Goal: Task Accomplishment & Management: Manage account settings

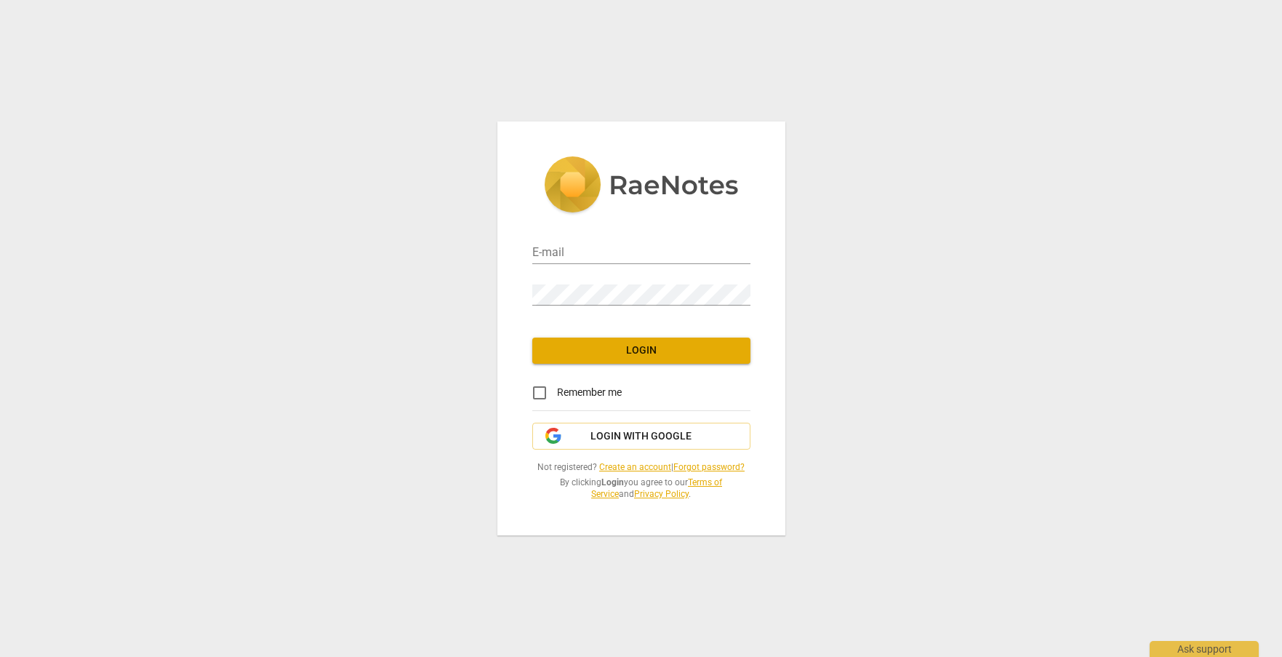
click at [596, 240] on div "E-mail" at bounding box center [641, 247] width 218 height 33
click at [584, 258] on input "email" at bounding box center [641, 253] width 218 height 21
click at [548, 256] on input "email" at bounding box center [641, 253] width 218 height 21
type input "e"
type input "edoticohen@schools.nyc.gov"
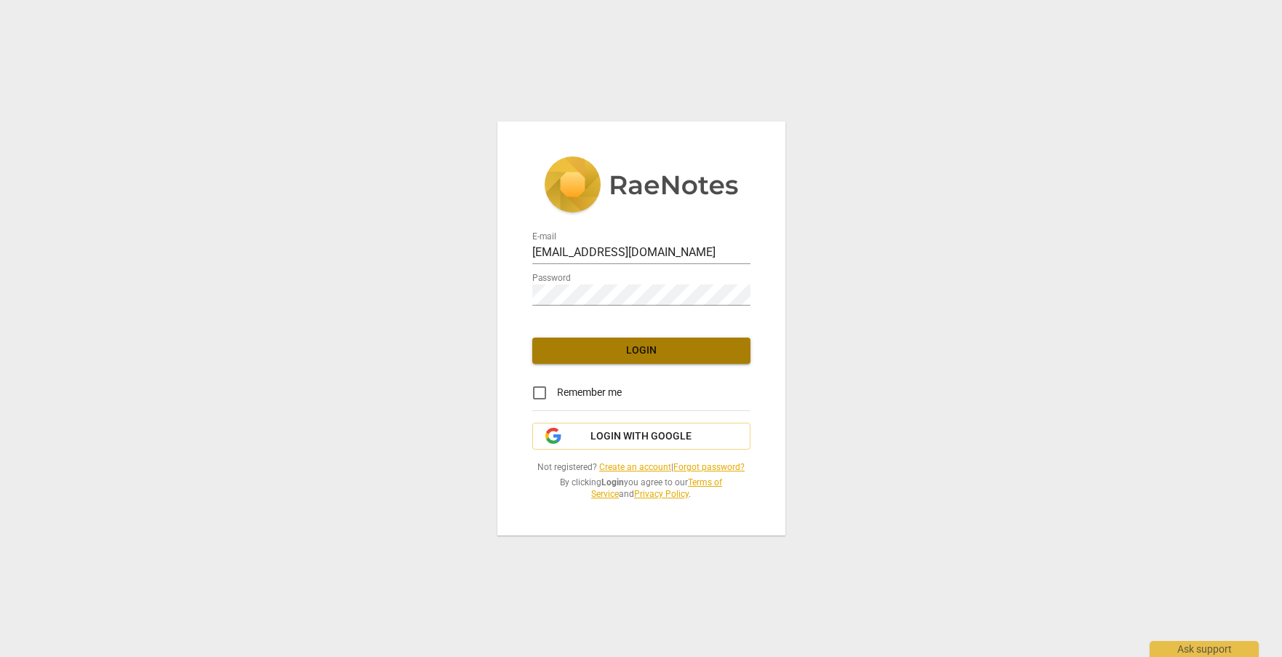
click at [601, 349] on span "Login" at bounding box center [641, 350] width 195 height 15
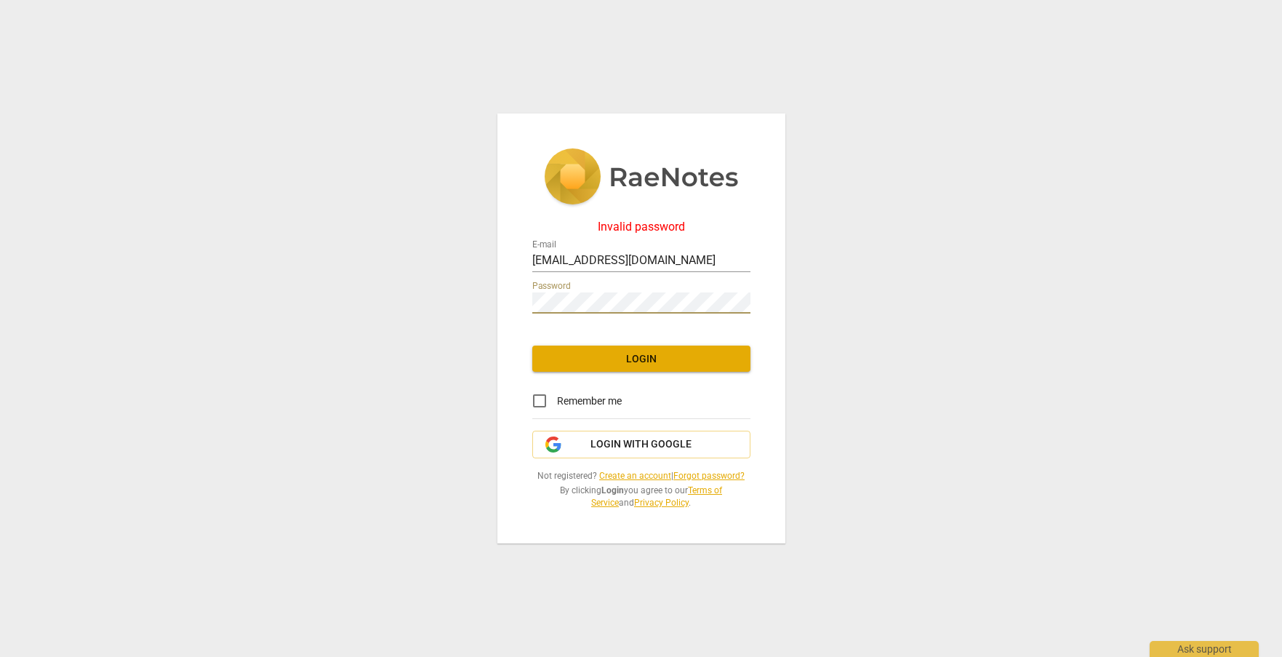
click at [356, 361] on div "Invalid password E-mail edoticohen@schools.nyc.gov Password Login Remember me L…" at bounding box center [641, 328] width 1282 height 657
click at [615, 366] on span "Login" at bounding box center [641, 359] width 195 height 15
click at [416, 319] on div "Invalid password E-mail edoticohen@schools.nyc.gov Password Login Remember me L…" at bounding box center [641, 328] width 1282 height 657
click at [632, 359] on span "Login" at bounding box center [641, 359] width 195 height 15
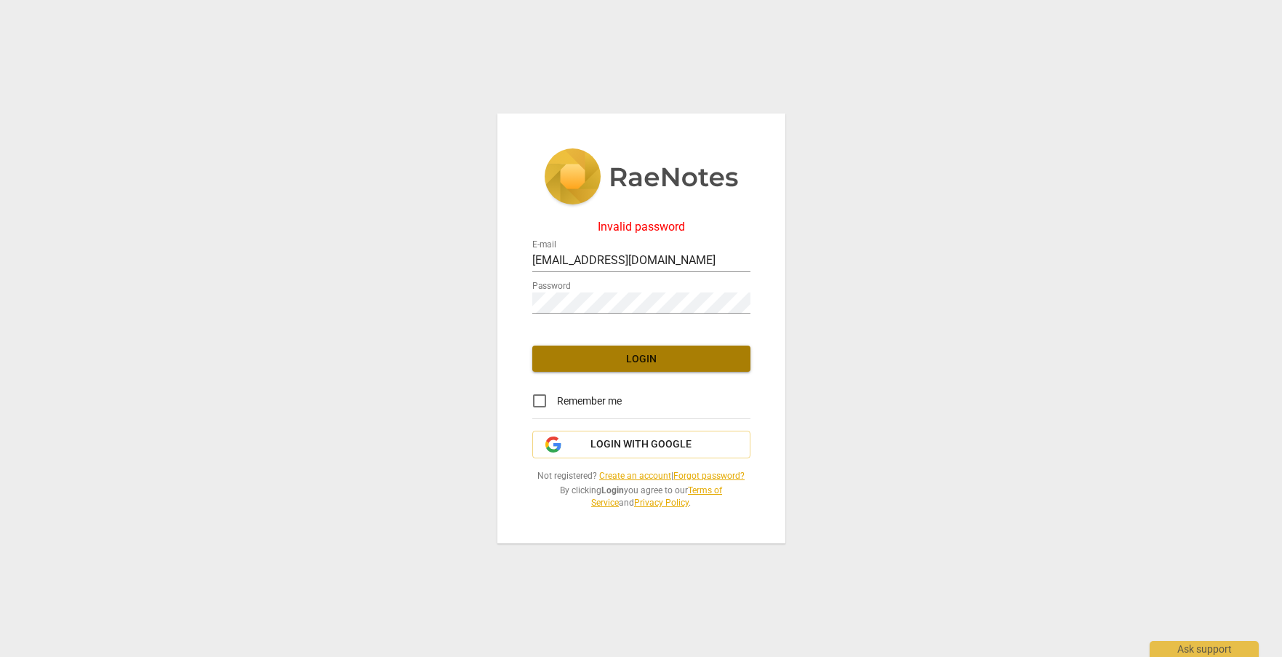
scroll to position [0, 0]
click at [413, 309] on div "Invalid password E-mail edoticohen@schools.nyc.gov Password Login Remember me L…" at bounding box center [641, 328] width 1282 height 657
click at [500, 296] on div "Invalid password E-mail edoticohen@schools.nyc.gov Password Login Remember me L…" at bounding box center [641, 328] width 288 height 431
click at [599, 353] on span "Login" at bounding box center [641, 359] width 195 height 15
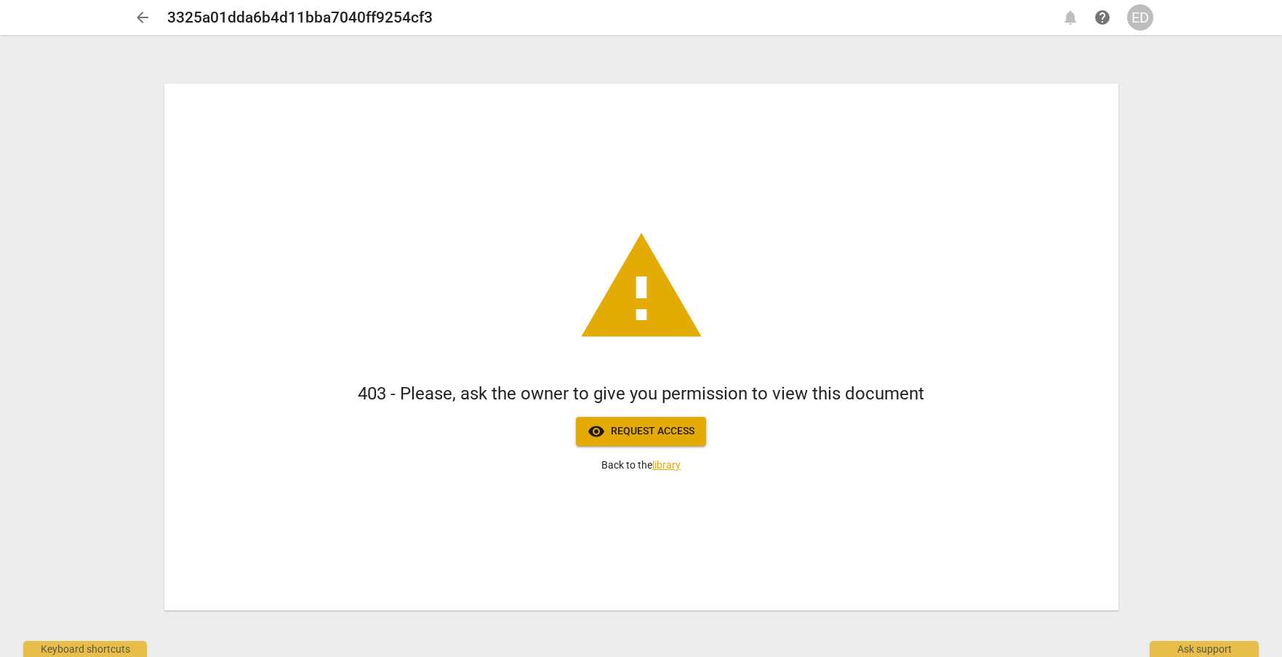
click at [1114, 220] on div "warning 403 - Please, ask the owner to give you permission to view this documen…" at bounding box center [641, 347] width 954 height 527
click at [1137, 23] on div "ED" at bounding box center [1140, 17] width 26 height 26
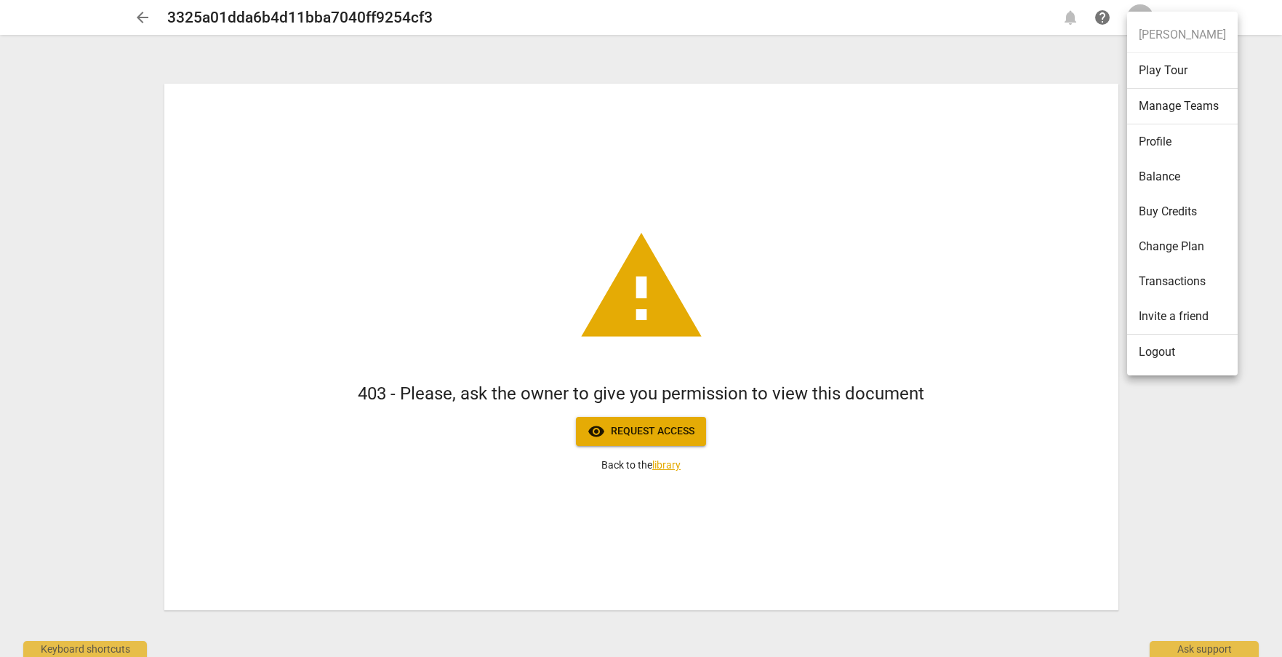
click at [1164, 357] on li "Logout" at bounding box center [1182, 352] width 111 height 35
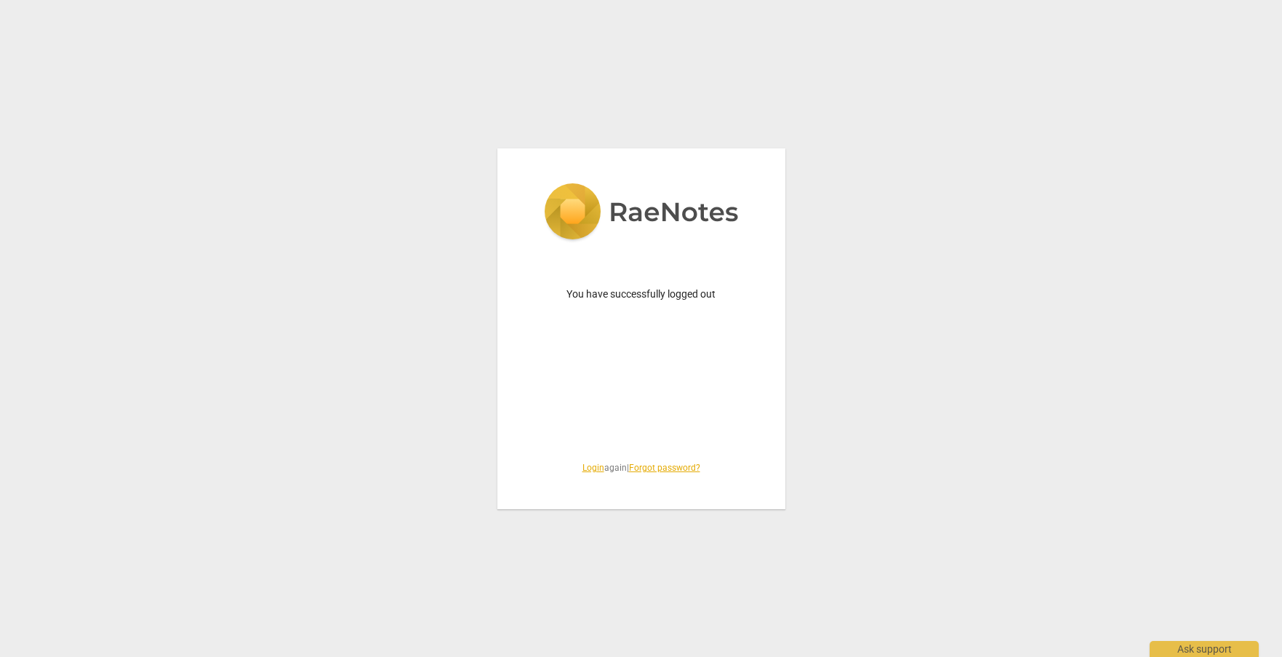
click at [577, 473] on span "Login again | Forgot password?" at bounding box center [641, 468] width 218 height 12
click at [583, 469] on link "Login" at bounding box center [594, 468] width 22 height 10
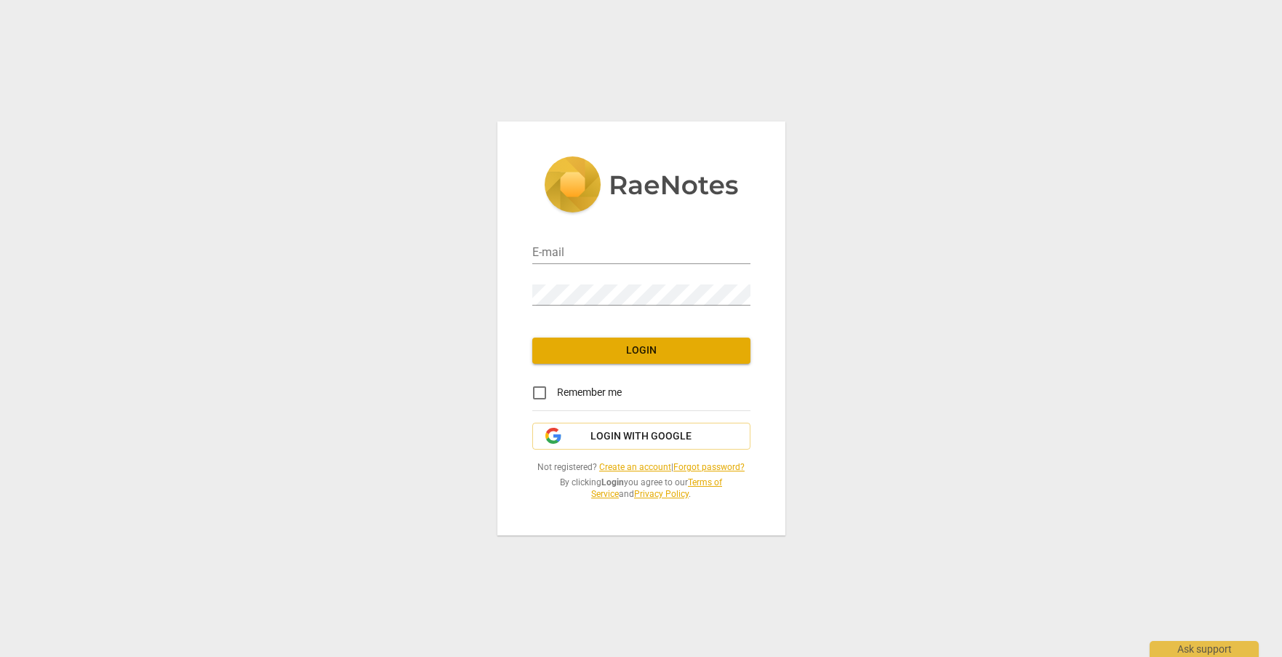
type input "edoticohen@schools.nyc.gov"
click at [656, 248] on input "edoticohen@schools.nyc.gov" at bounding box center [641, 253] width 218 height 21
drag, startPoint x: 687, startPoint y: 253, endPoint x: 447, endPoint y: 260, distance: 239.4
click at [447, 260] on div "E-mail edoticohen@schools.nyc.gov Password Login Remember me Login with Google …" at bounding box center [641, 328] width 1282 height 657
type input "nycdoenps@gmail.com"
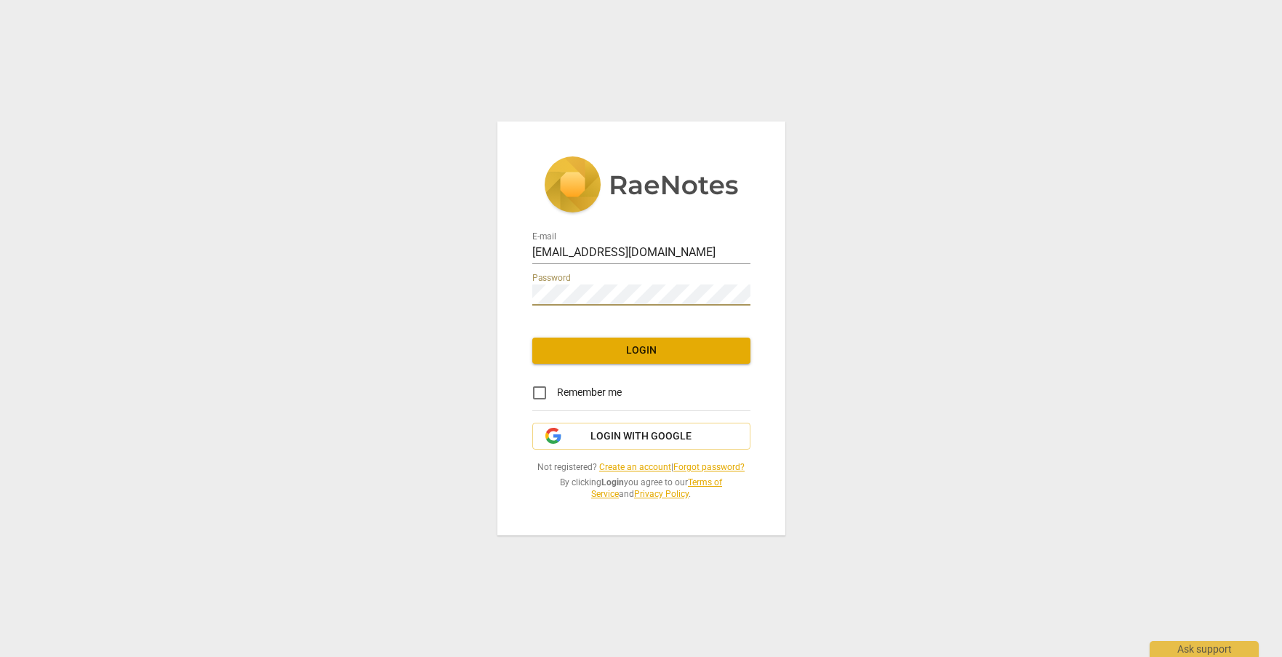
click at [517, 305] on div "E-mail nycdoenps@gmail.com Password Login Remember me Login with Google Not reg…" at bounding box center [641, 327] width 288 height 413
click at [585, 342] on button "Login" at bounding box center [641, 350] width 218 height 26
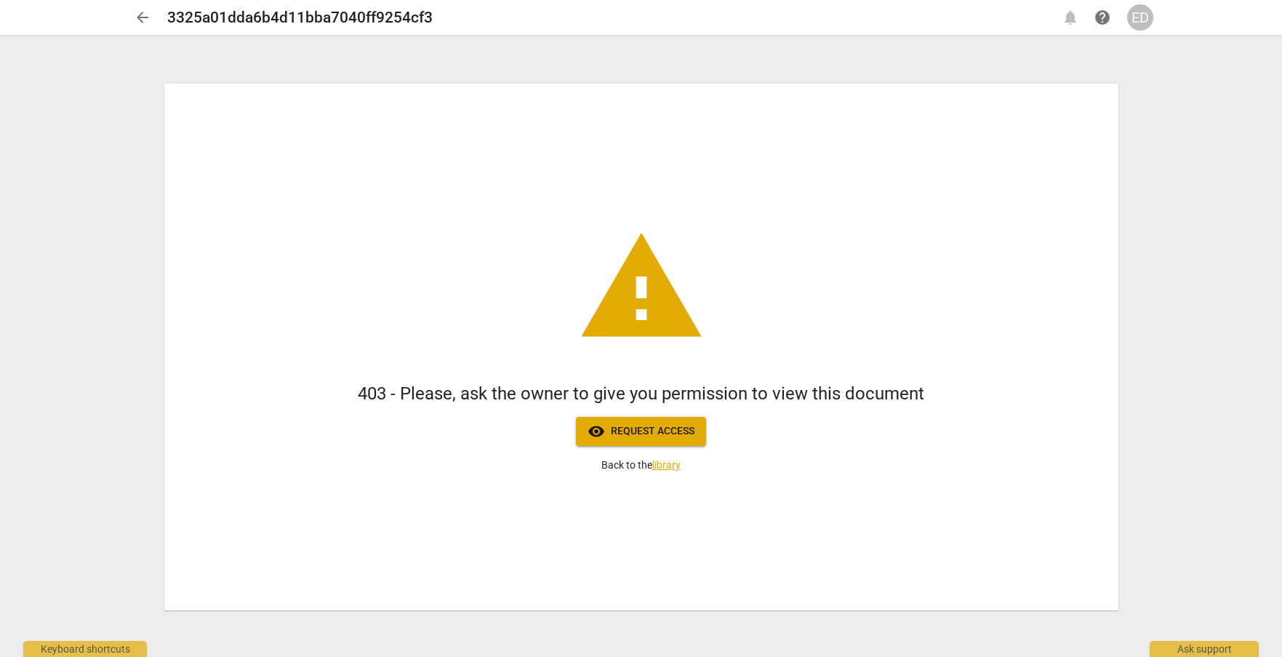
click at [631, 428] on span "visibility Request access" at bounding box center [641, 431] width 107 height 17
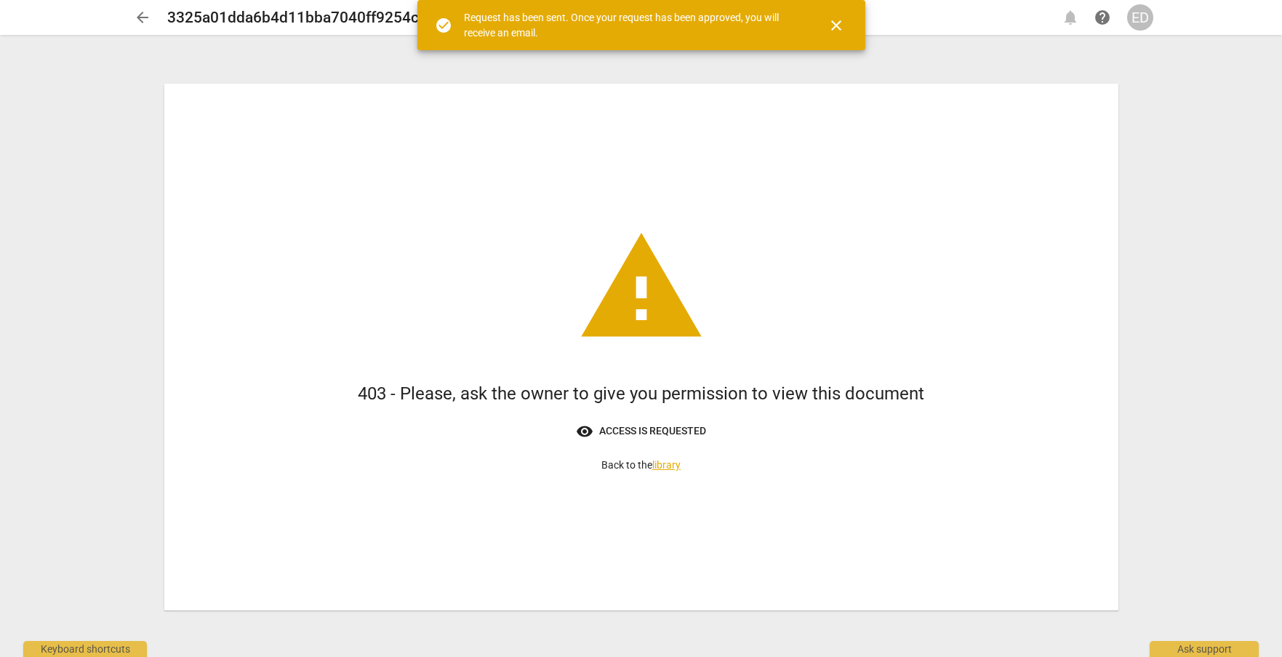
click at [889, 138] on div "warning 403 - Please, ask the owner to give you permission to view this documen…" at bounding box center [641, 347] width 954 height 527
click at [834, 25] on span "close" at bounding box center [836, 25] width 17 height 17
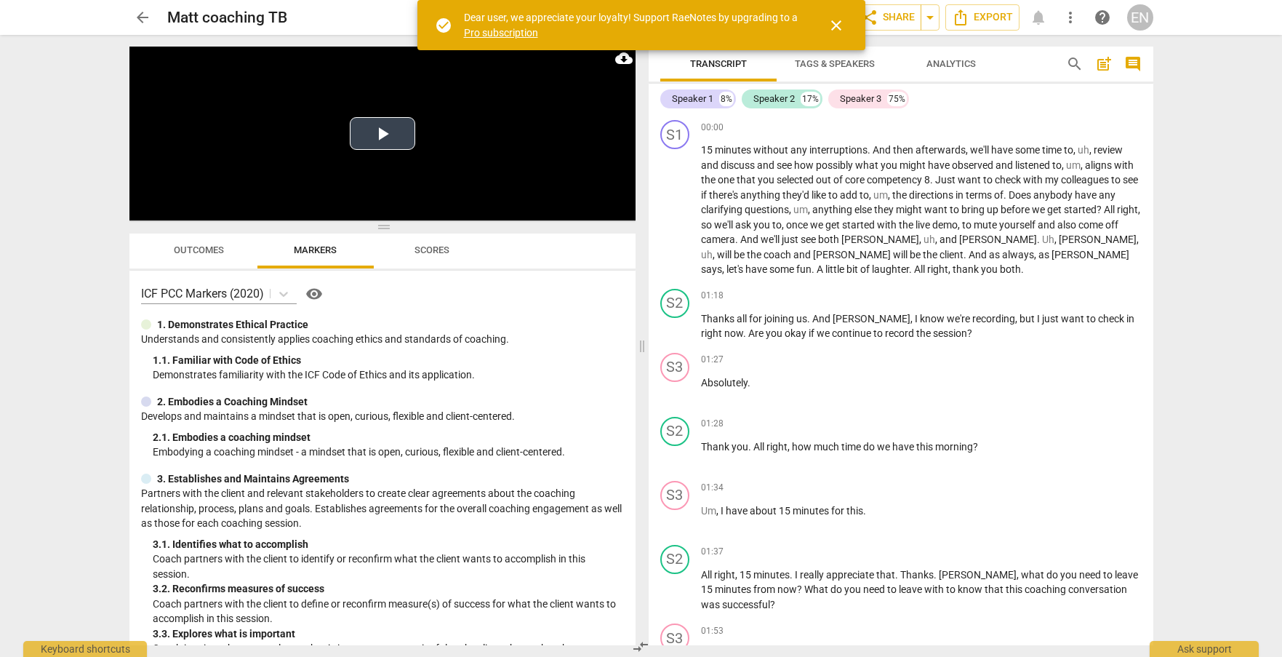
click at [380, 127] on button "Play Video" at bounding box center [382, 133] width 65 height 33
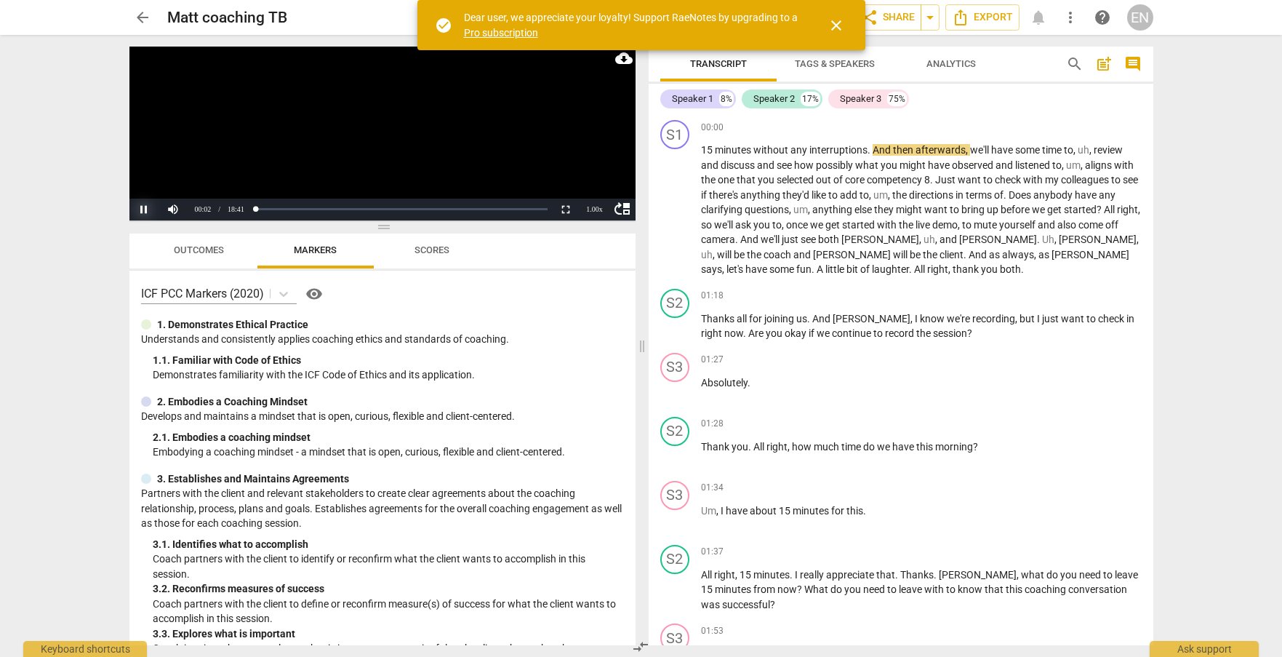
click at [143, 202] on button "Pause" at bounding box center [143, 210] width 29 height 22
click at [833, 23] on span "close" at bounding box center [836, 25] width 17 height 17
